Goal: Task Accomplishment & Management: Manage account settings

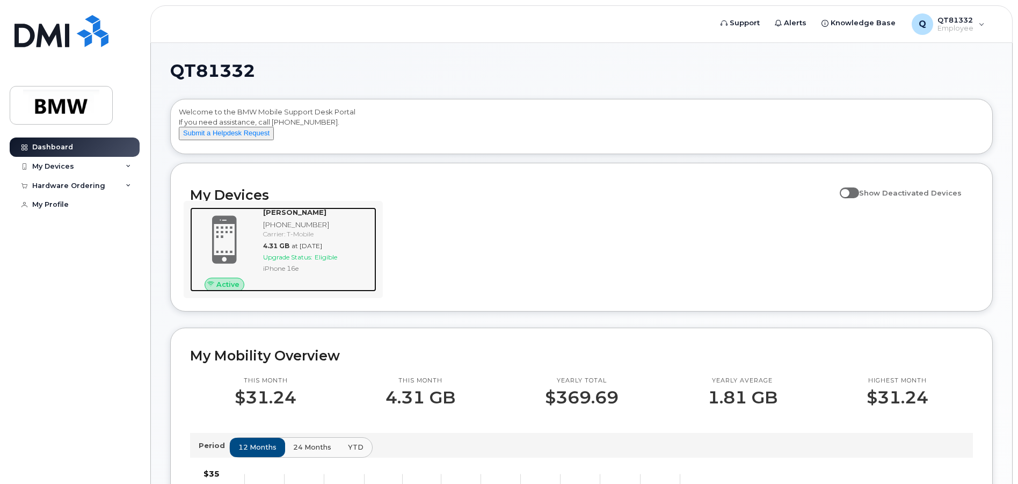
click at [292, 238] on div "Carrier: T-Mobile" at bounding box center [317, 233] width 109 height 9
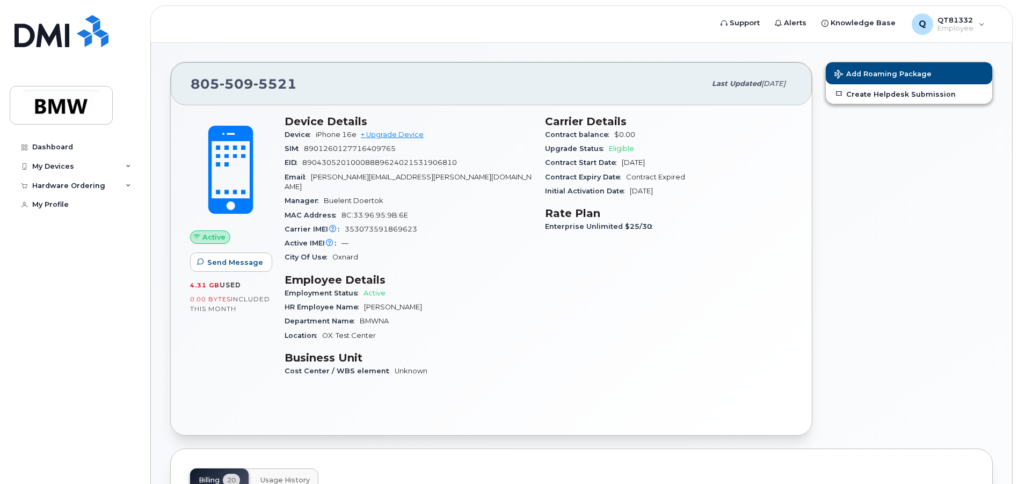
scroll to position [54, 0]
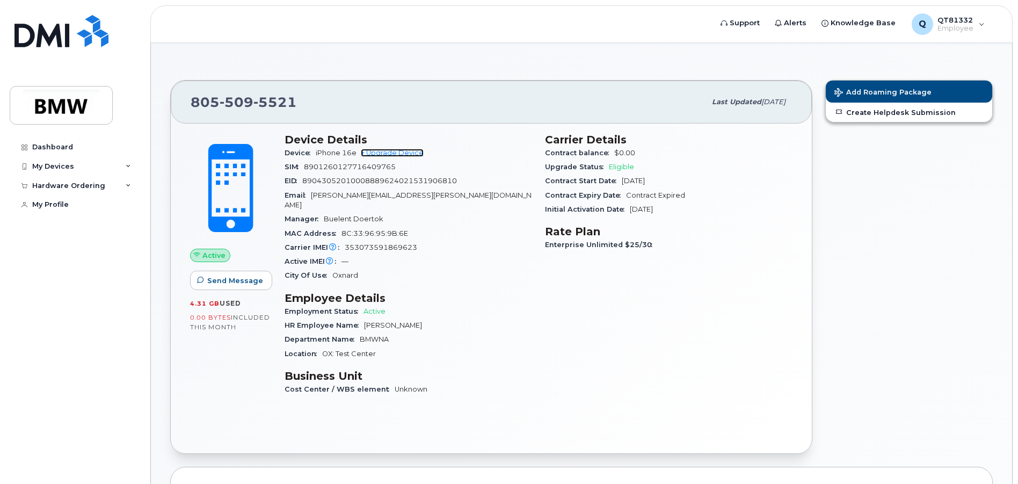
click at [389, 151] on link "+ Upgrade Device" at bounding box center [392, 153] width 63 height 8
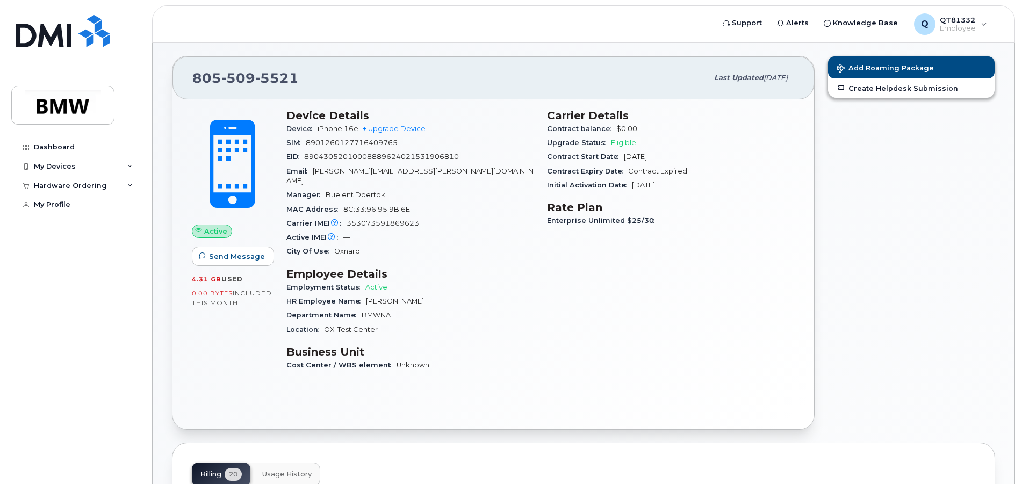
scroll to position [54, 0]
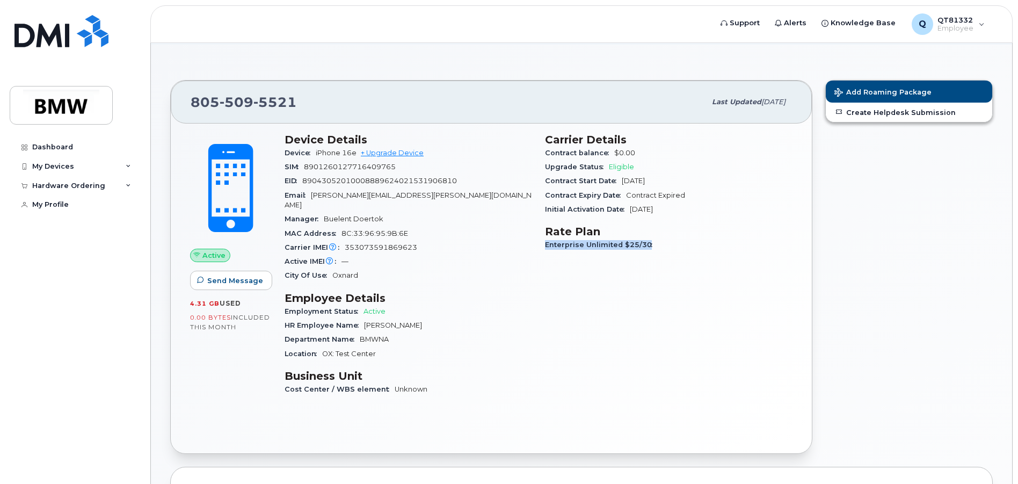
drag, startPoint x: 647, startPoint y: 244, endPoint x: 547, endPoint y: 245, distance: 99.4
click at [547, 245] on span "Enterprise Unlimited $25/30" at bounding box center [601, 245] width 113 height 8
copy span "Enterprise Unlimited $25/30"
click at [125, 164] on div "My Devices" at bounding box center [75, 166] width 130 height 19
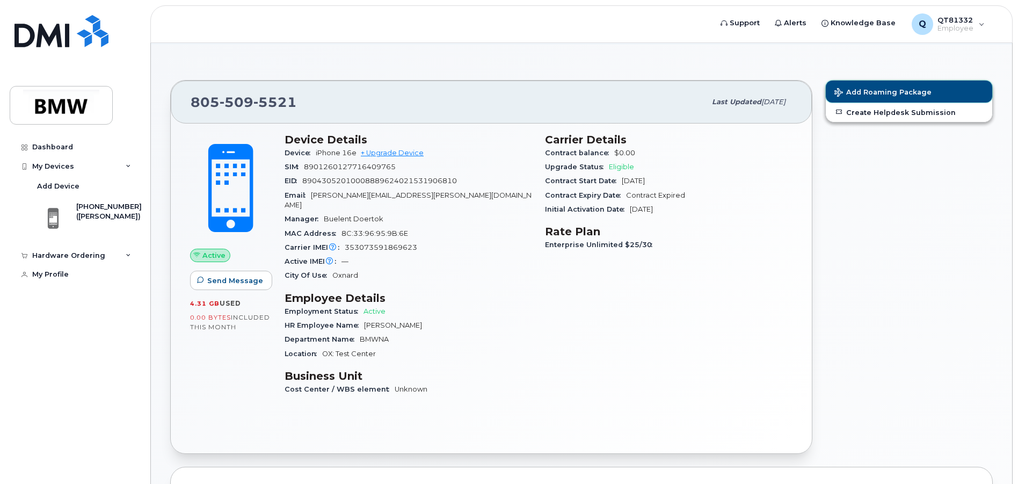
click at [893, 87] on button "Add Roaming Package" at bounding box center [909, 92] width 166 height 22
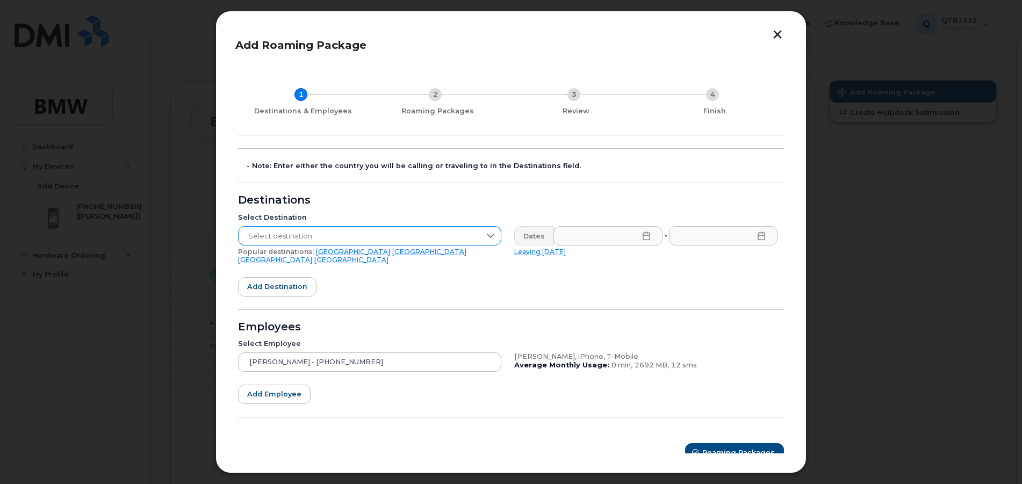
click at [293, 238] on span "Select destination" at bounding box center [359, 236] width 242 height 19
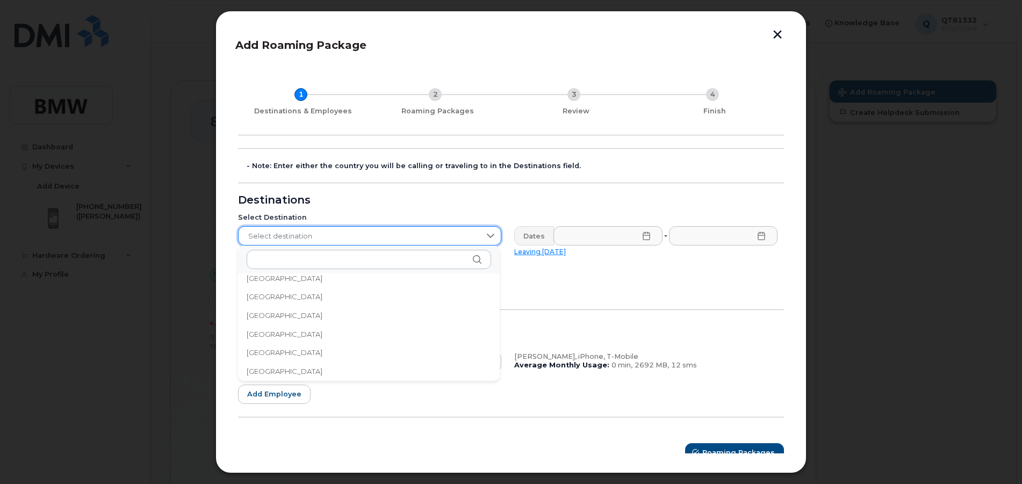
scroll to position [584, 0]
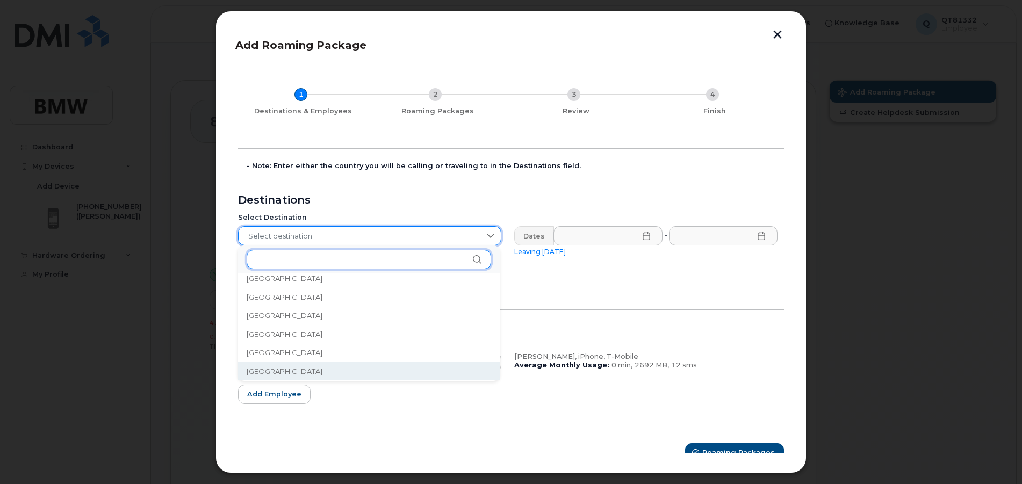
click at [278, 259] on input "text" at bounding box center [369, 259] width 244 height 19
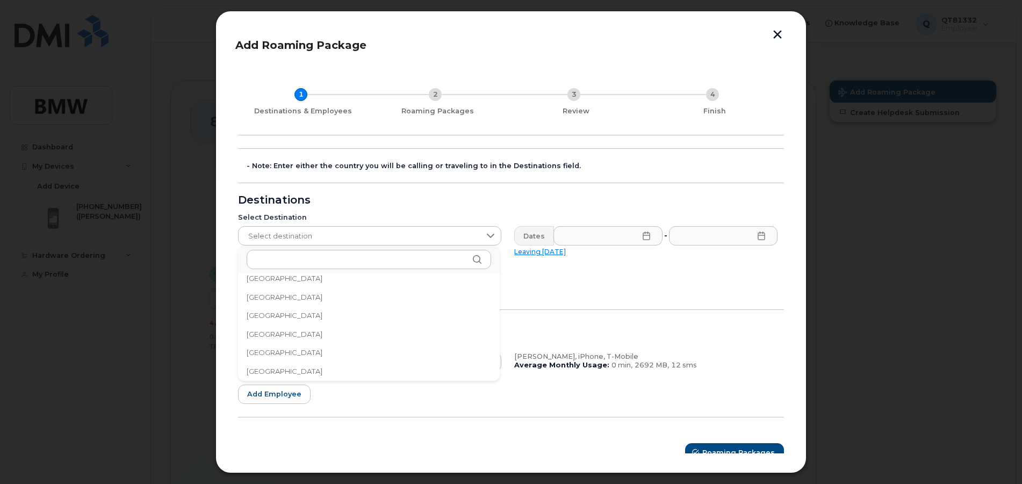
click at [263, 374] on span "Canada" at bounding box center [285, 371] width 76 height 10
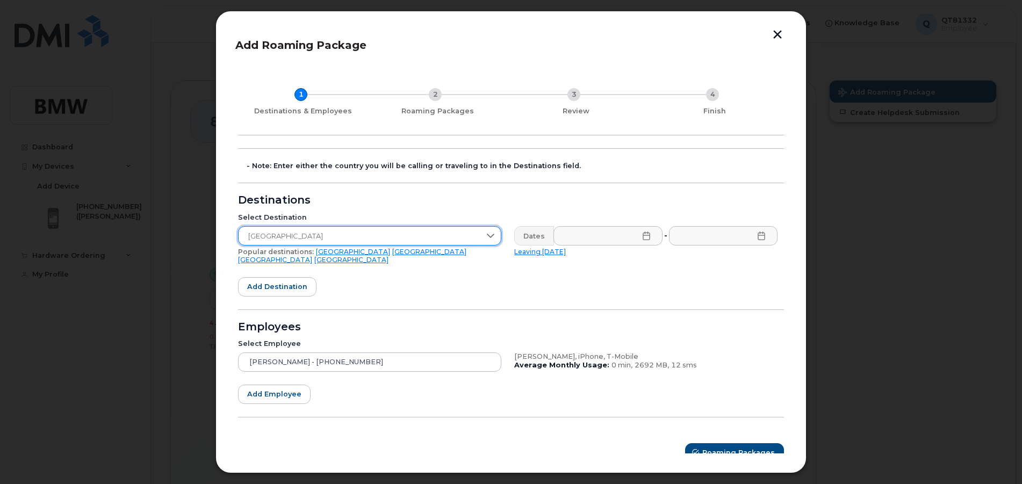
click at [644, 236] on icon at bounding box center [646, 235] width 9 height 9
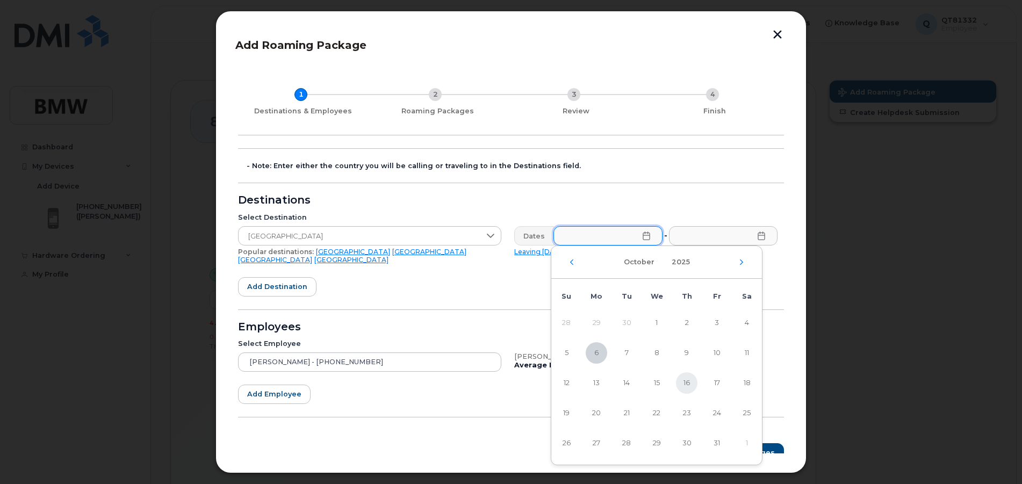
click at [688, 382] on span "16" at bounding box center [686, 382] width 21 height 21
type input "10/16/2025"
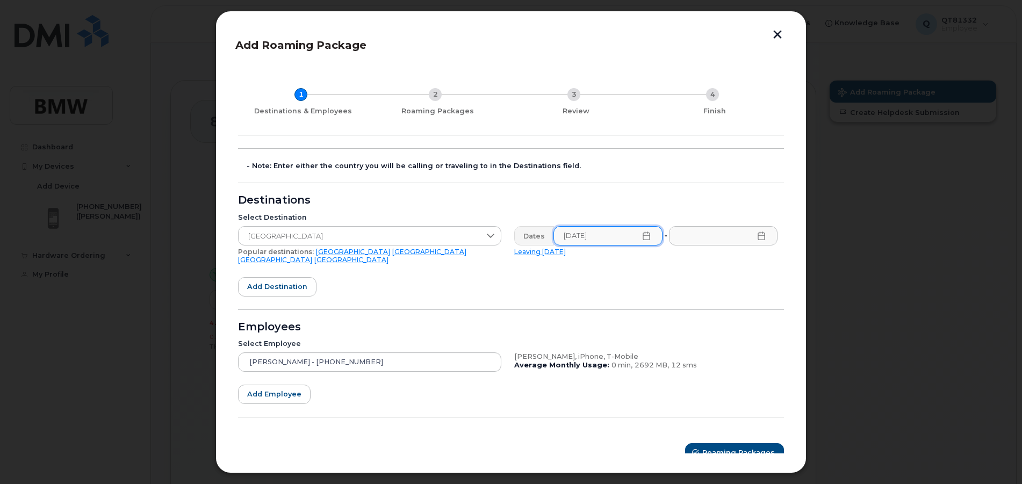
click at [758, 236] on icon at bounding box center [761, 235] width 9 height 9
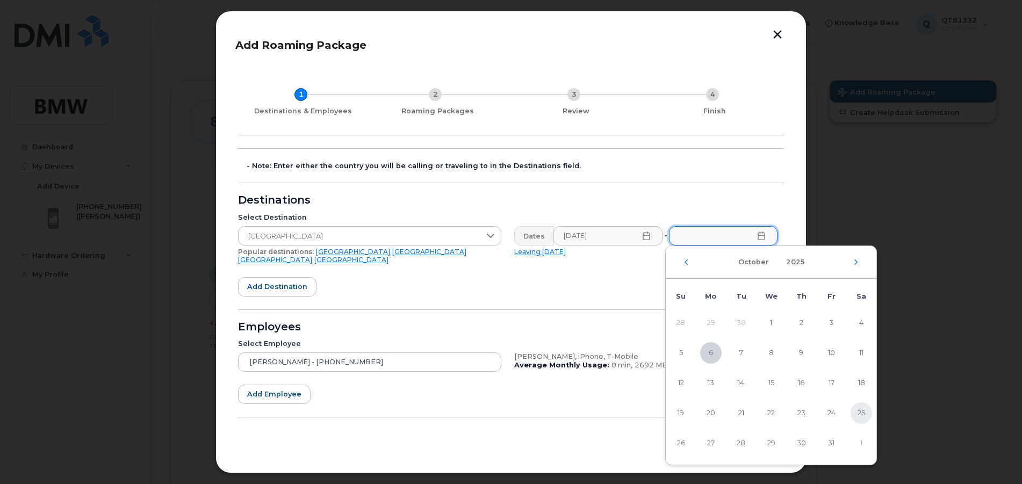
click at [861, 412] on span "25" at bounding box center [860, 412] width 21 height 21
type input "10/25/2025"
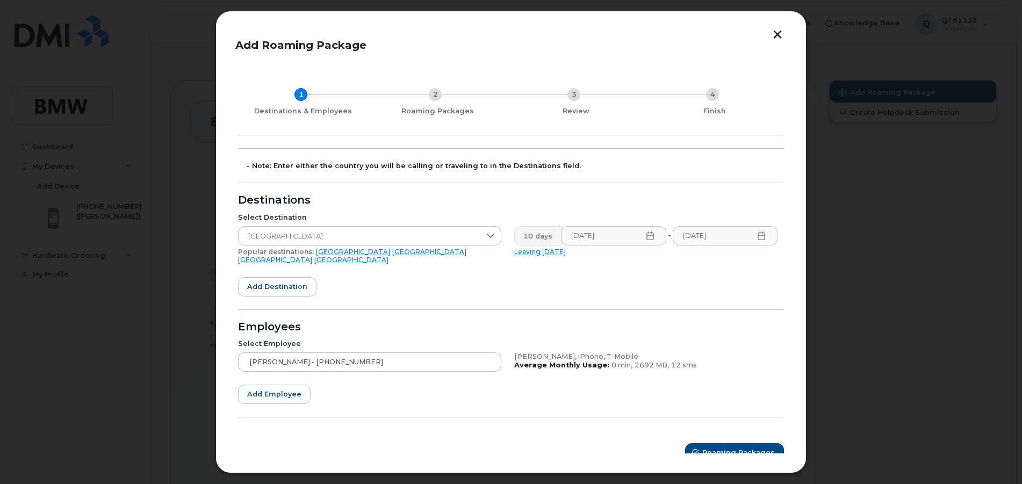
click at [388, 256] on link "Canada" at bounding box center [351, 260] width 74 height 8
click at [777, 34] on button "button" at bounding box center [777, 35] width 16 height 11
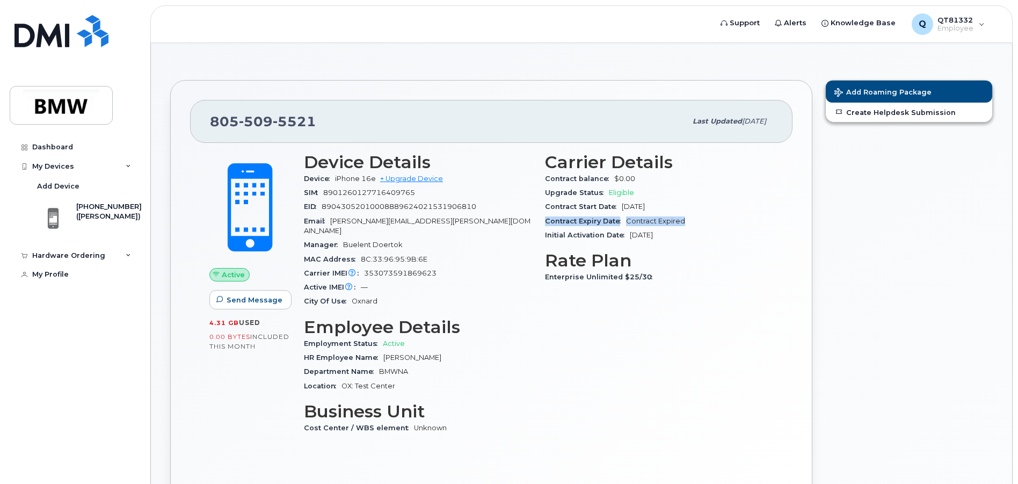
drag, startPoint x: 683, startPoint y: 222, endPoint x: 544, endPoint y: 216, distance: 139.2
click at [544, 216] on div "Carrier Details Contract balance $0.00 Upgrade Status Eligible Contract Start D…" at bounding box center [659, 298] width 241 height 304
click at [573, 273] on span "Enterprise Unlimited $25/30" at bounding box center [601, 277] width 113 height 8
drag, startPoint x: 645, startPoint y: 276, endPoint x: 544, endPoint y: 274, distance: 101.0
click at [544, 274] on div "Carrier Details Contract balance $0.00 Upgrade Status Eligible Contract Start D…" at bounding box center [659, 298] width 241 height 304
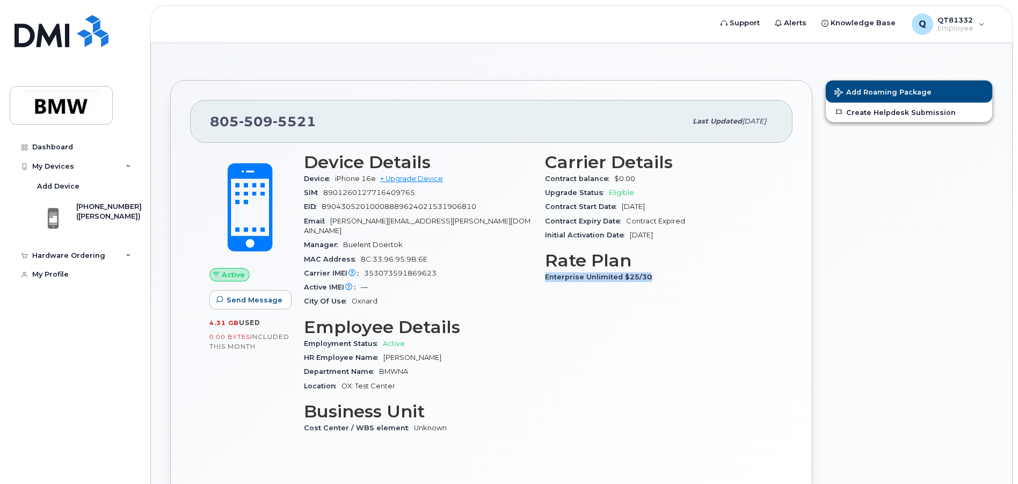
copy span "Enterprise Unlimited $25/30"
click at [126, 255] on icon at bounding box center [128, 255] width 5 height 5
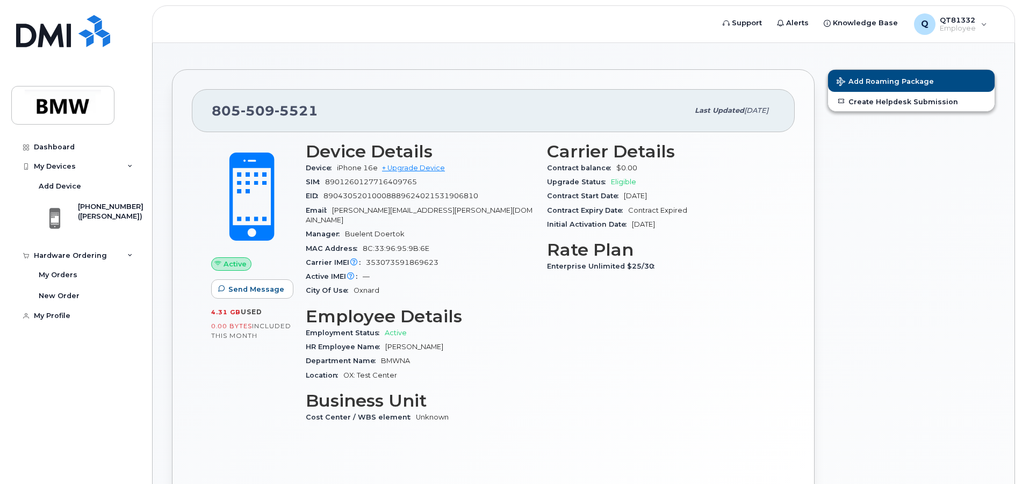
scroll to position [0, 0]
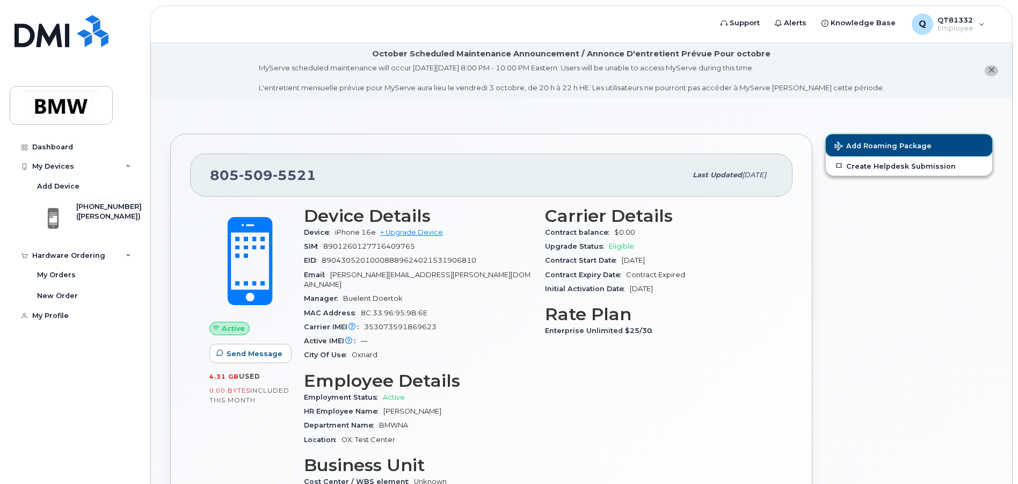
click at [874, 143] on span "Add Roaming Package" at bounding box center [883, 147] width 97 height 10
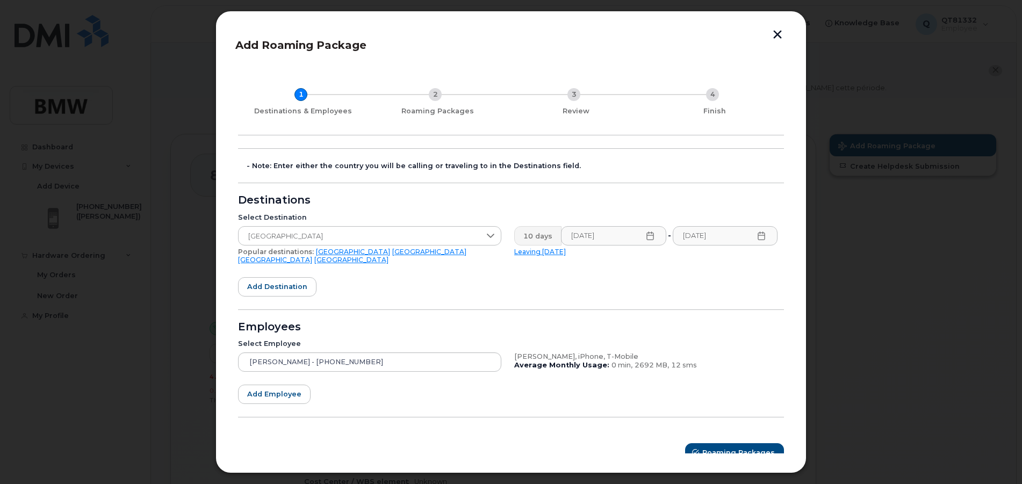
click at [591, 277] on form "- Note: Enter either the country you will be calling or traveling to in the Des…" at bounding box center [511, 305] width 546 height 314
click at [716, 447] on span "Roaming Packages" at bounding box center [738, 452] width 73 height 10
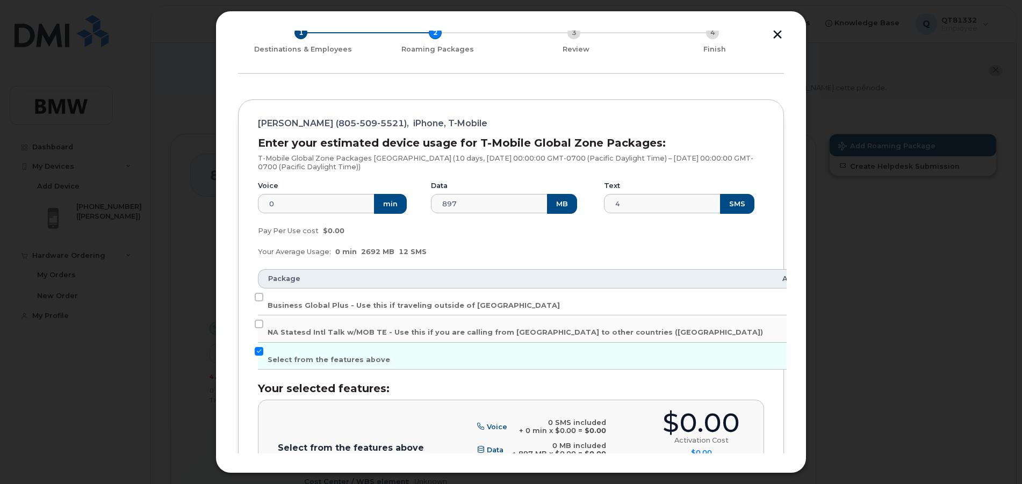
scroll to position [78, 0]
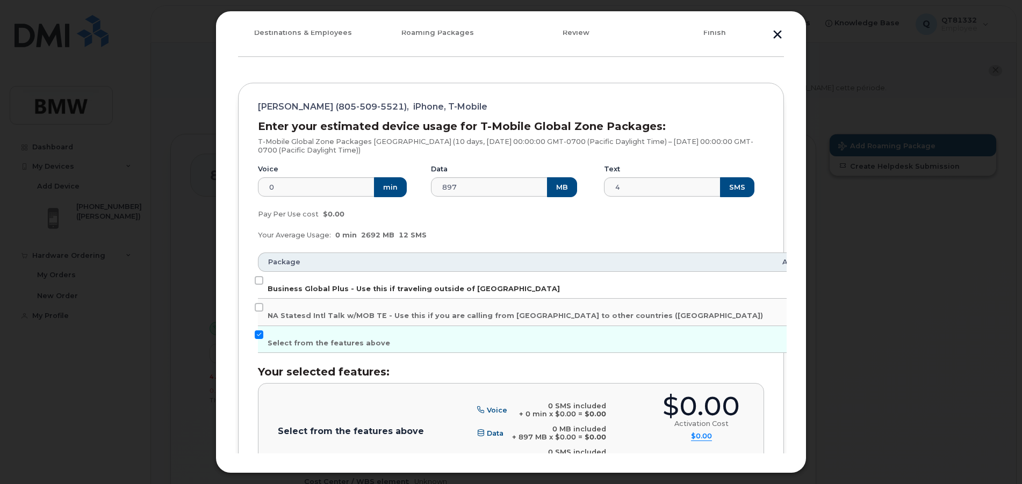
click at [501, 289] on span "Business Global Plus - Use this if traveling outside of North America" at bounding box center [413, 289] width 292 height 8
click at [263, 285] on input "Business Global Plus - Use this if traveling outside of North America" at bounding box center [259, 280] width 9 height 9
checkbox input "true"
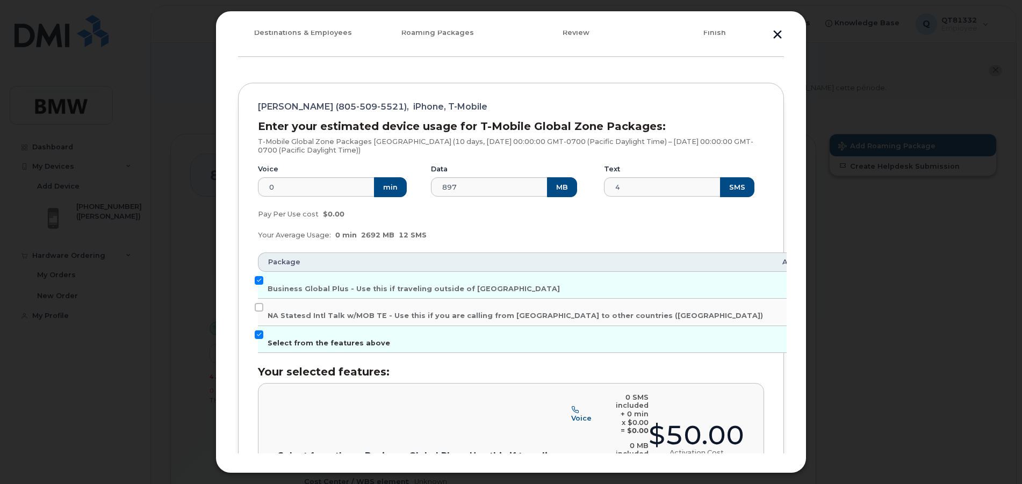
click at [257, 335] on input "Select from the features above" at bounding box center [259, 334] width 9 height 9
checkbox input "false"
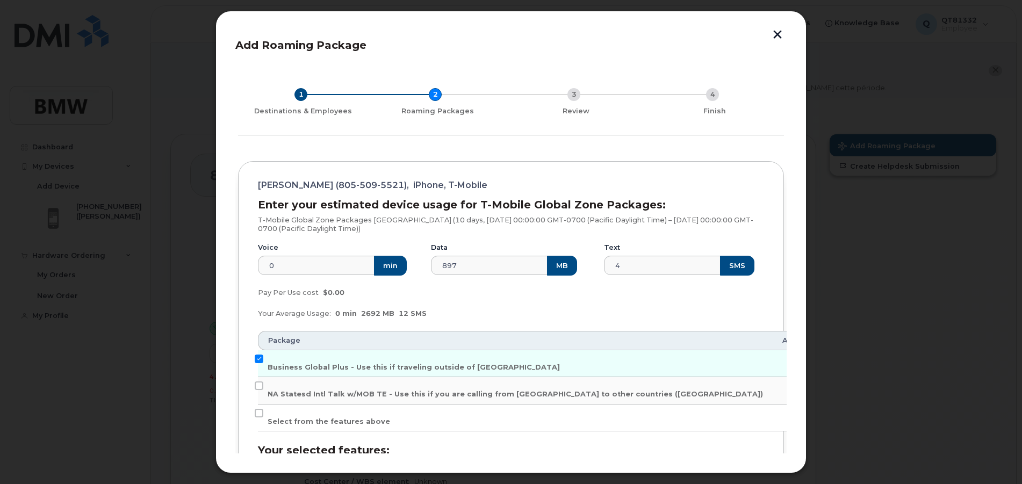
scroll to position [54, 0]
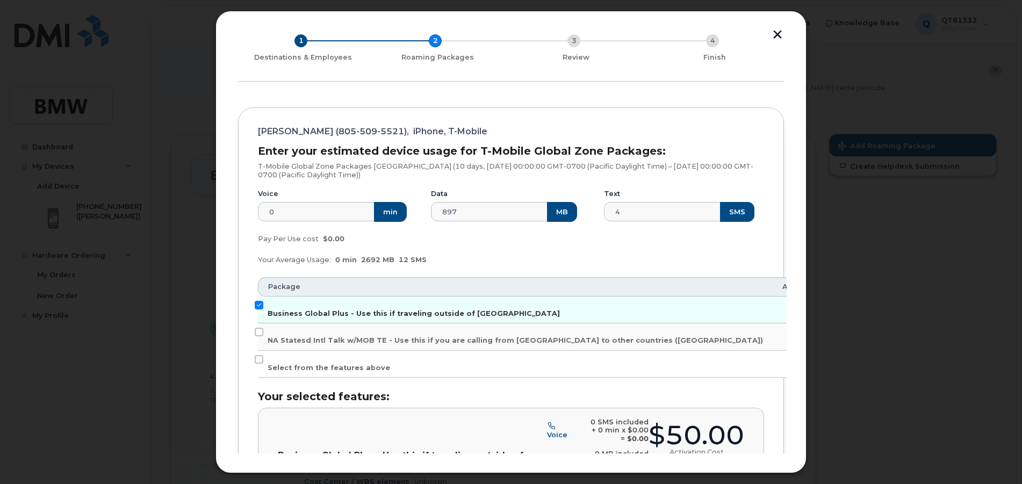
click at [257, 304] on input "Business Global Plus - Use this if traveling outside of North America" at bounding box center [259, 305] width 9 height 9
checkbox input "false"
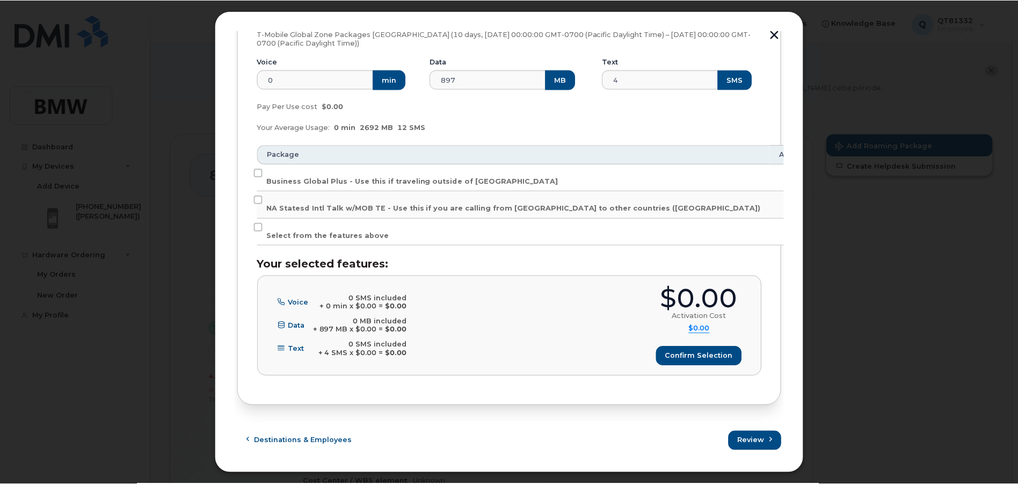
scroll to position [0, 0]
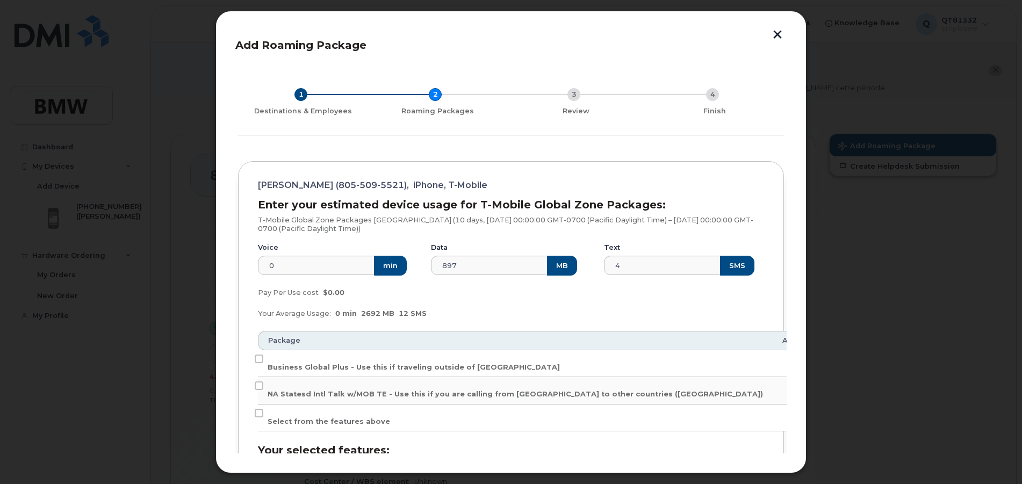
click at [776, 29] on div "Add Roaming Package 1 Destinations & Employees 2 Roaming Packages 3 Review 4 Fi…" at bounding box center [510, 242] width 591 height 462
click at [779, 38] on button "button" at bounding box center [777, 35] width 16 height 11
